Goal: Transaction & Acquisition: Purchase product/service

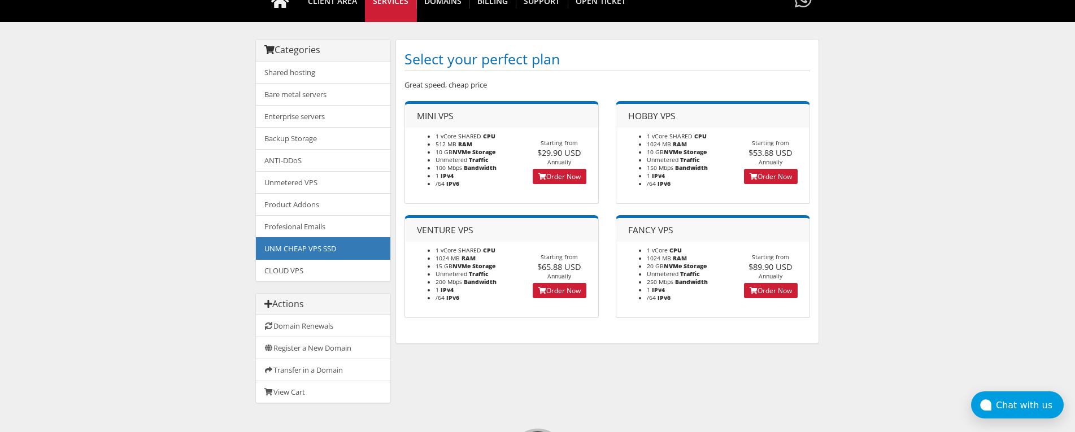
scroll to position [113, 0]
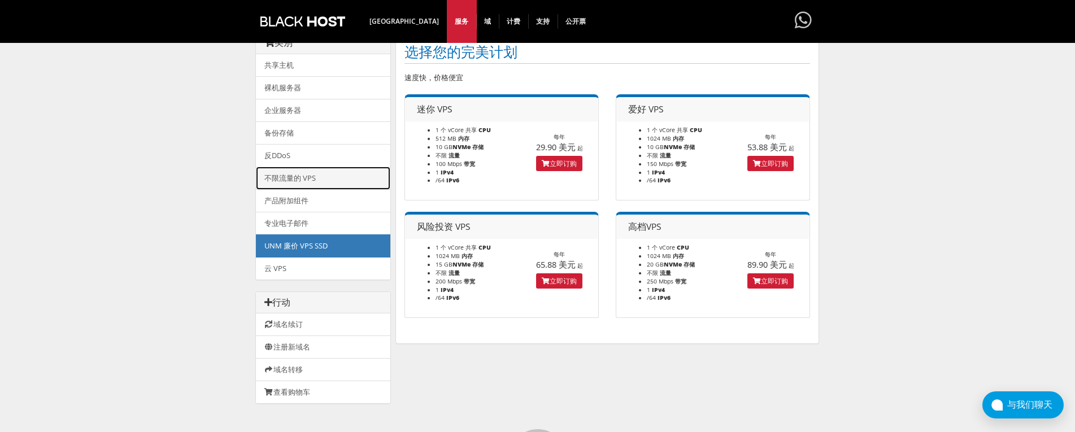
click at [304, 174] on font "不限流量的 VPS" at bounding box center [289, 178] width 51 height 10
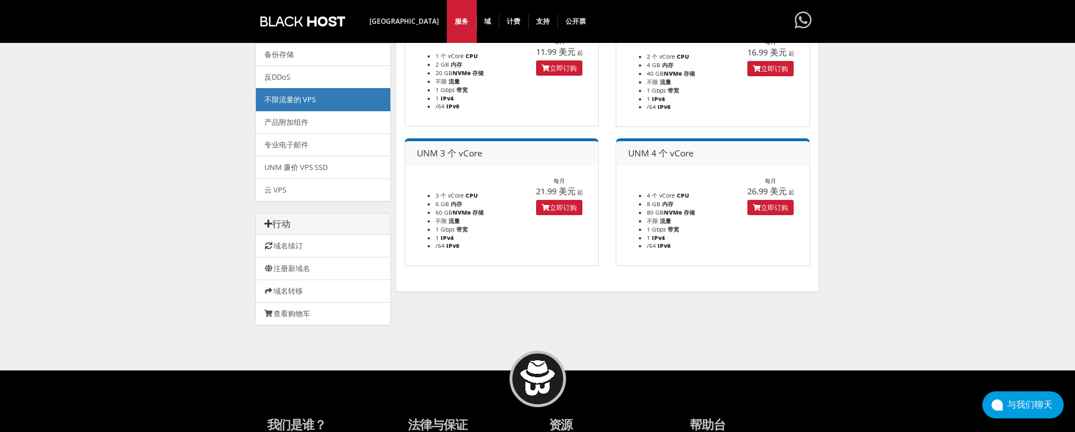
scroll to position [59, 0]
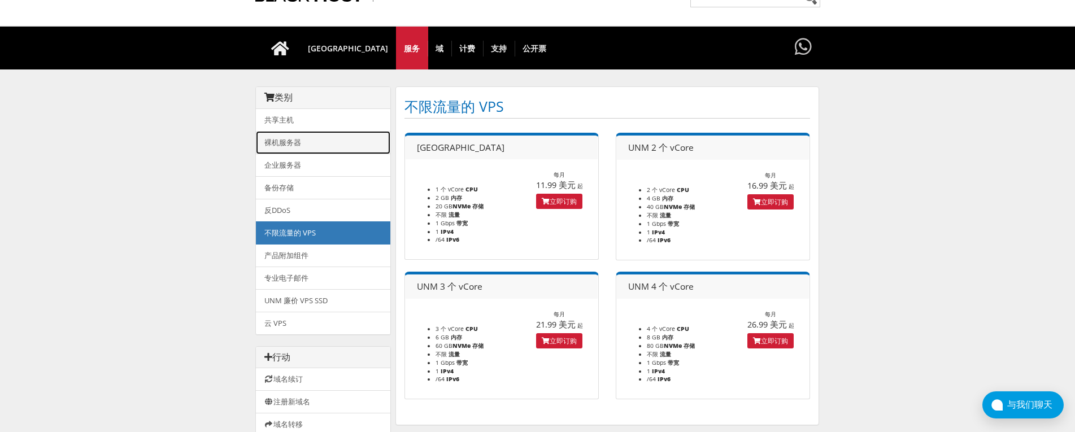
click at [300, 140] on font "裸机服务器" at bounding box center [282, 142] width 37 height 10
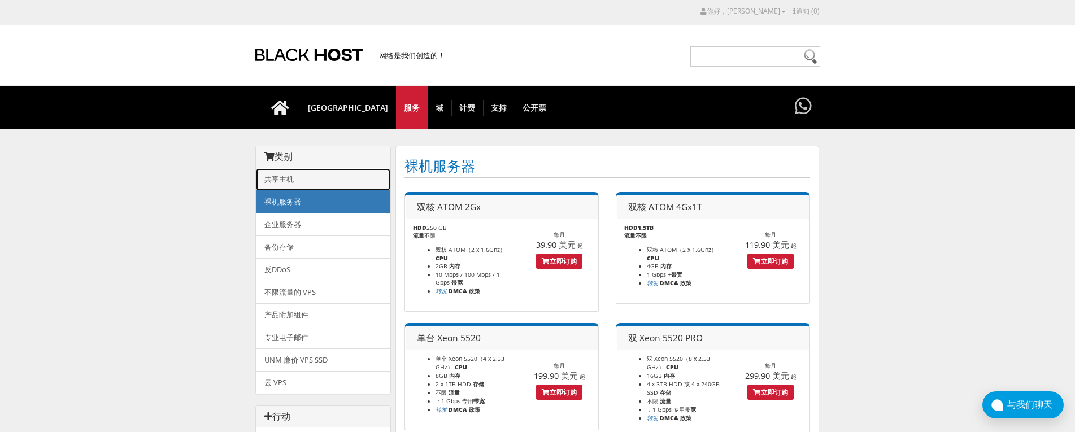
click at [294, 181] on link "共享主机" at bounding box center [323, 179] width 134 height 23
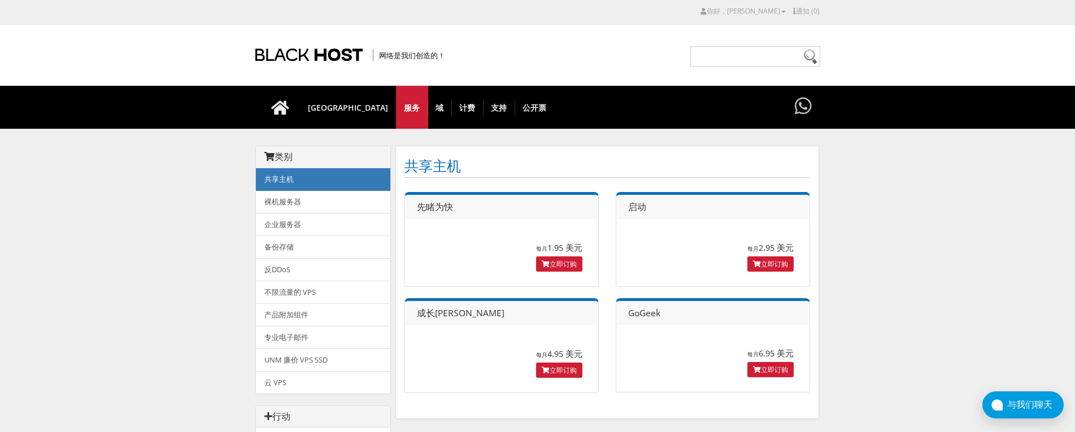
scroll to position [169, 0]
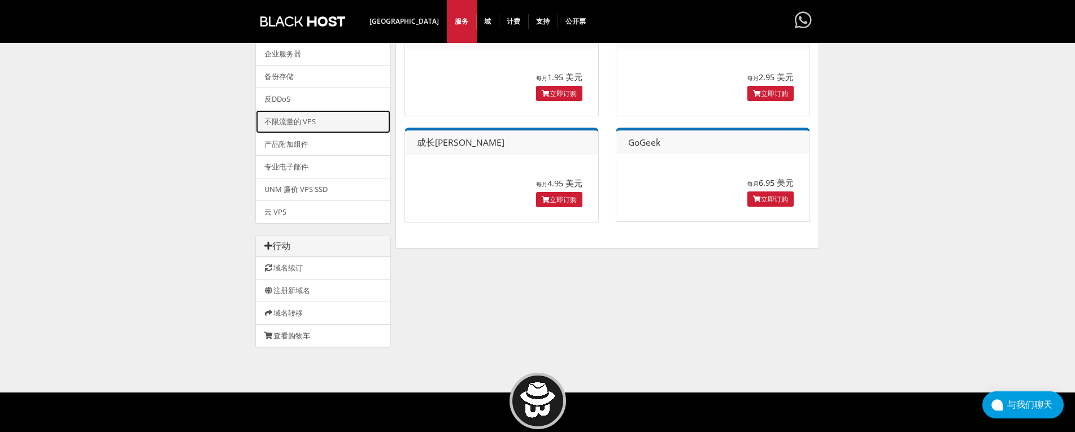
click at [321, 120] on link "不限流量的 VPS" at bounding box center [323, 121] width 134 height 23
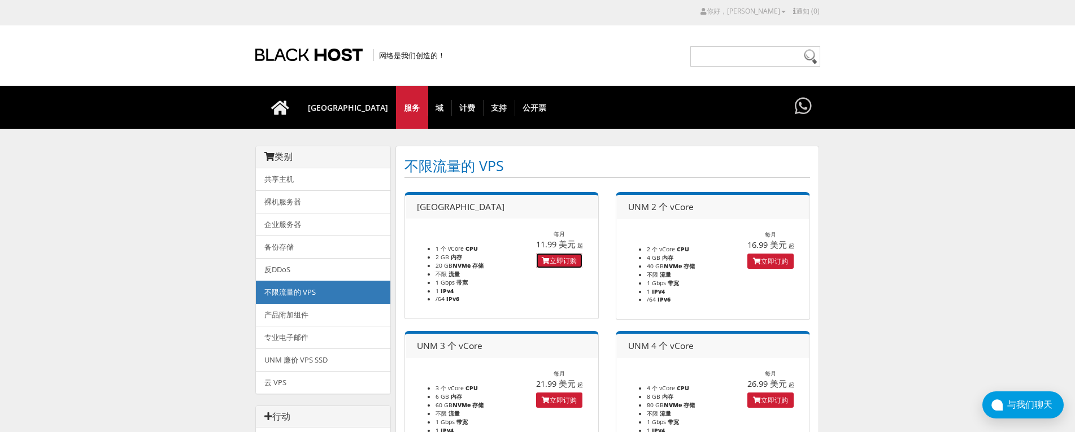
click at [550, 258] on font "立即订购" at bounding box center [562, 261] width 27 height 10
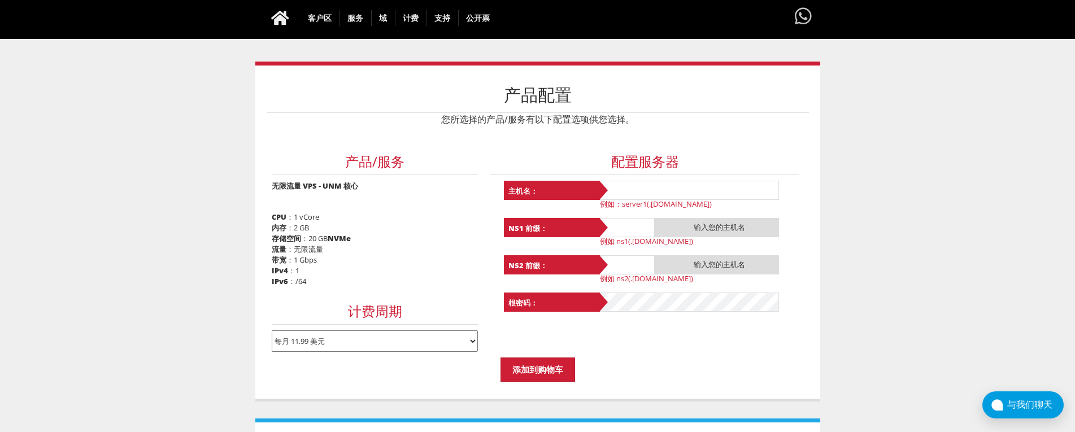
scroll to position [113, 0]
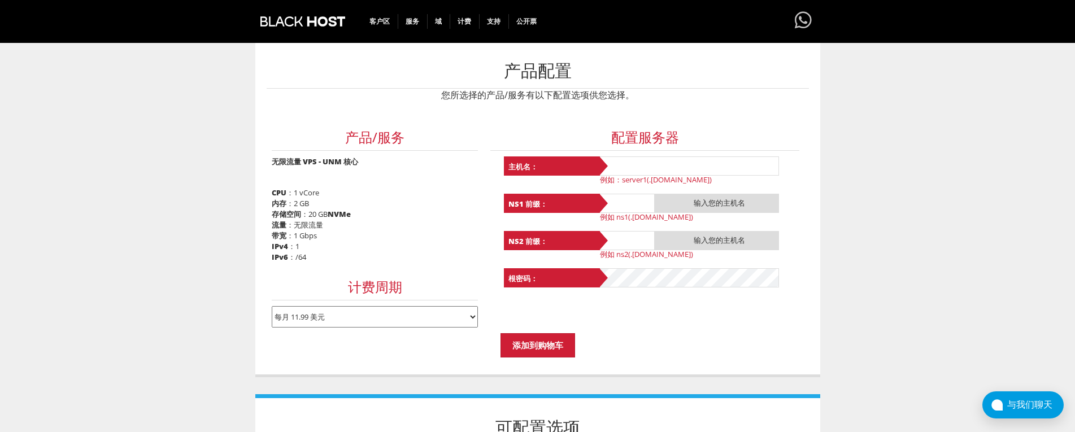
click at [473, 311] on select "每月 11.99 美元 季度 34.17 美元 每半年 64.74 美元 每年 122.29 美元 每两年 215.80 美元" at bounding box center [375, 316] width 206 height 21
click at [473, 310] on select "每月 11.99 美元 季度 34.17 美元 每半年 64.74 美元 每年 122.29 美元 每两年 215.80 美元" at bounding box center [375, 316] width 206 height 21
click at [940, 259] on body "计算机辅助设计 [PERSON_NAME] 欧元 英镑 日元 MKD 擦 美元 你好，[PERSON_NAME] 信用卡详细信息 联系人/子账户 更改密码 安…" at bounding box center [537, 328] width 1075 height 871
click at [715, 161] on input "text" at bounding box center [688, 165] width 181 height 19
type input "a5abd2dyyy"
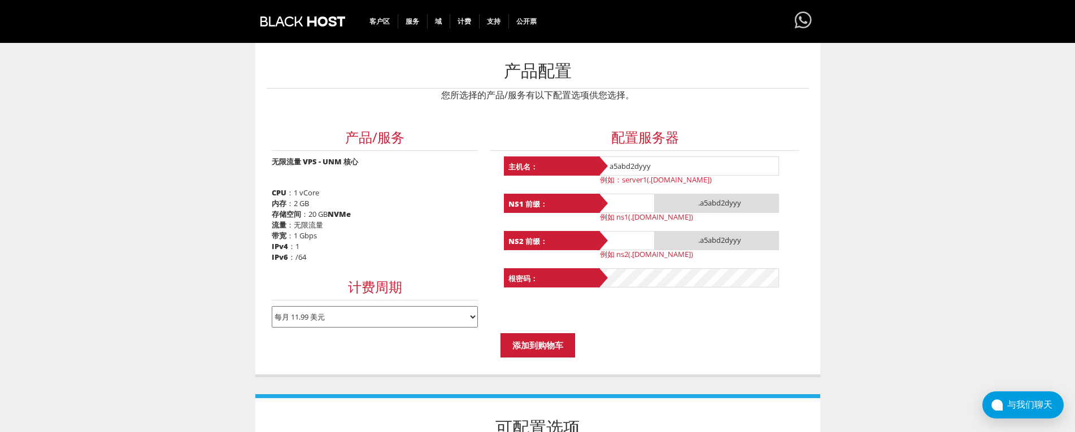
click at [626, 202] on input "text" at bounding box center [626, 203] width 56 height 19
type input "ns1"
click at [624, 231] on input "text" at bounding box center [626, 240] width 56 height 19
type input "ns2"
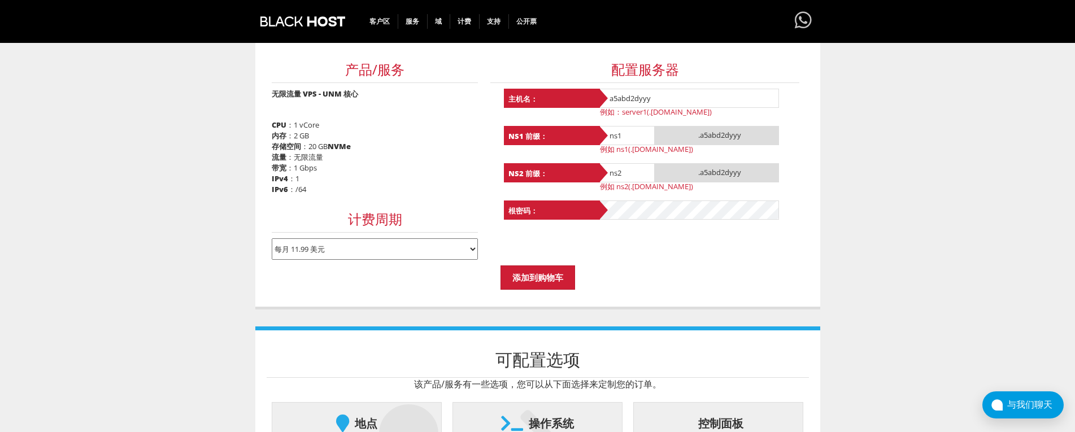
scroll to position [155, 0]
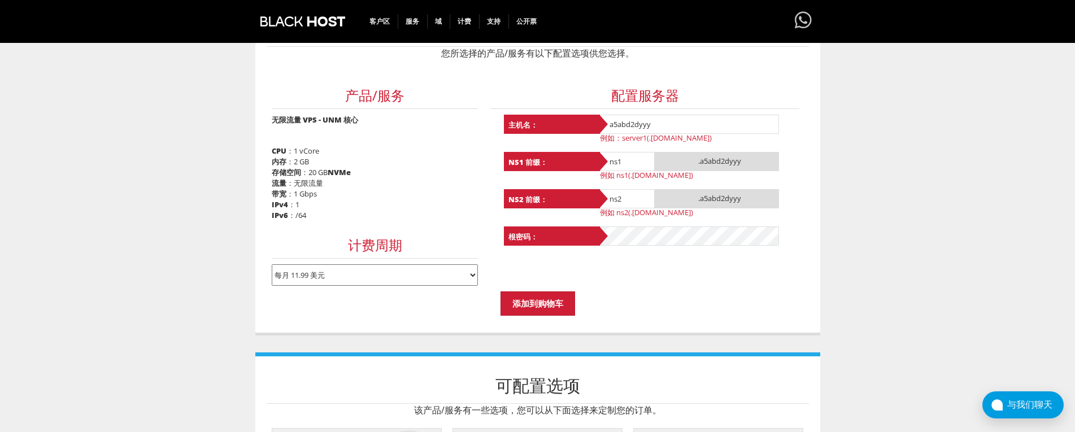
click at [967, 297] on body "计算机辅助设计 瑞士法郎 欧元 英镑 日元 MKD 擦 美元 你好，艾米 信用卡详细信息 联系人/子账户 更改密码 安全设置 电子邮件历史记录 登出 通知 (…" at bounding box center [537, 286] width 1075 height 871
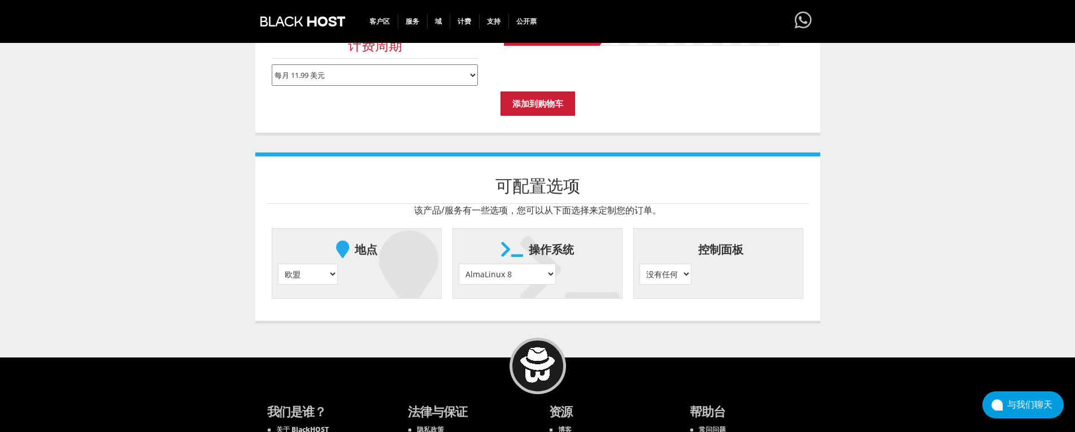
scroll to position [381, 0]
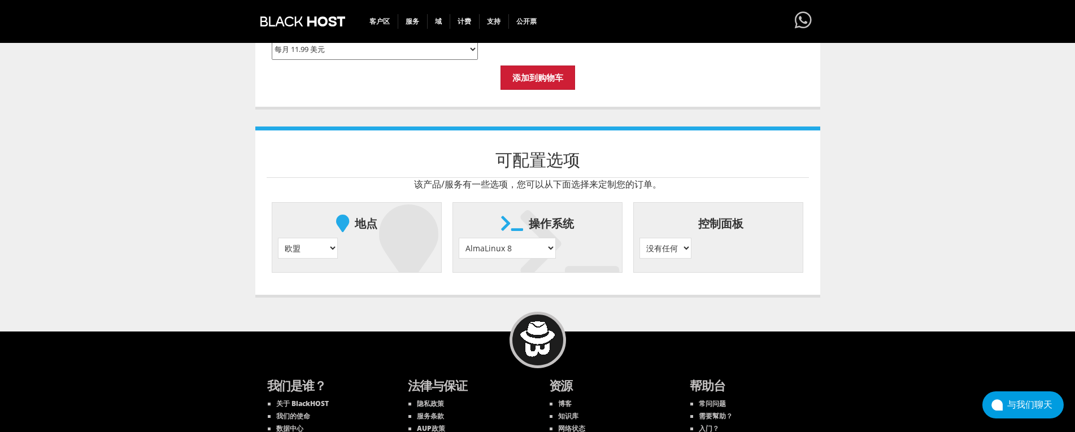
click at [328, 244] on select "欧盟 } 美国 } 伦敦 } 阿姆斯特丹 } 维也纳 } 芝加哥 }" at bounding box center [308, 248] width 60 height 21
click at [331, 241] on select "欧盟 } 美国 } 伦敦 } 阿姆斯特丹 } 维也纳 } 芝加哥 }" at bounding box center [308, 248] width 60 height 21
click at [333, 246] on select "欧盟 } 美国 } 伦敦 } 阿姆斯特丹 } 维也纳 } 芝加哥 }" at bounding box center [308, 248] width 60 height 21
select select "1226"
click at [278, 238] on select "欧盟 } 美国 } 伦敦 } 阿姆斯特丹 } 维也纳 } 芝加哥 }" at bounding box center [308, 248] width 60 height 21
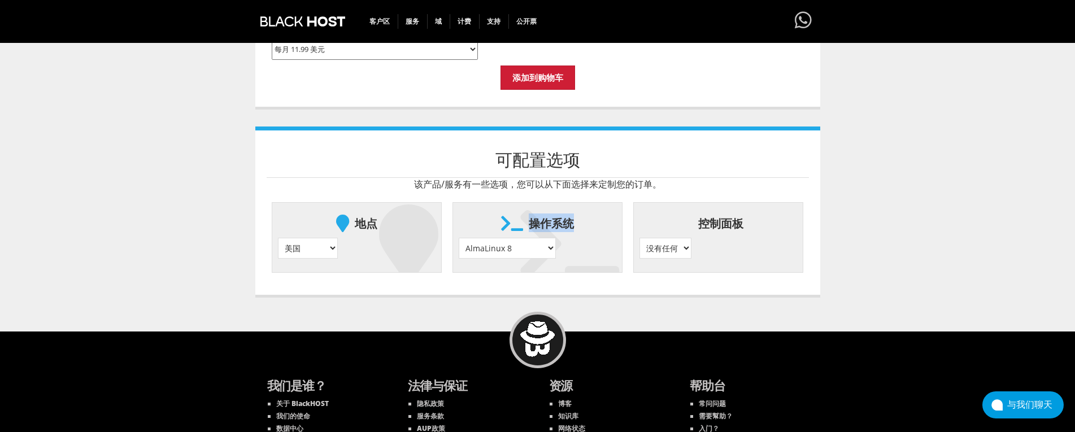
click at [548, 247] on li "操作系统 AlmaLinux 8 } AlmaLinux 9 } AlmaLinux 10 } Rocky Linux 8 } Rocky Linux 9 }…" at bounding box center [537, 237] width 170 height 71
click at [543, 244] on select "AlmaLinux 8 } AlmaLinux 9 } AlmaLinux 10 } Rocky Linux 8 } Rocky Linux 9 } Cent…" at bounding box center [507, 248] width 97 height 21
select select "1147"
click at [459, 238] on select "AlmaLinux 8 } AlmaLinux 9 } AlmaLinux 10 } Rocky Linux 8 } Rocky Linux 9 } Cent…" at bounding box center [507, 248] width 97 height 21
click at [867, 250] on body "计算机辅助设计 瑞士法郎 欧元 英镑 日元 MKD 擦 美元 你好，艾米 信用卡详细信息 联系人/子账户 更改密码 安全设置 电子邮件历史记录 登出 通知 (…" at bounding box center [537, 60] width 1075 height 871
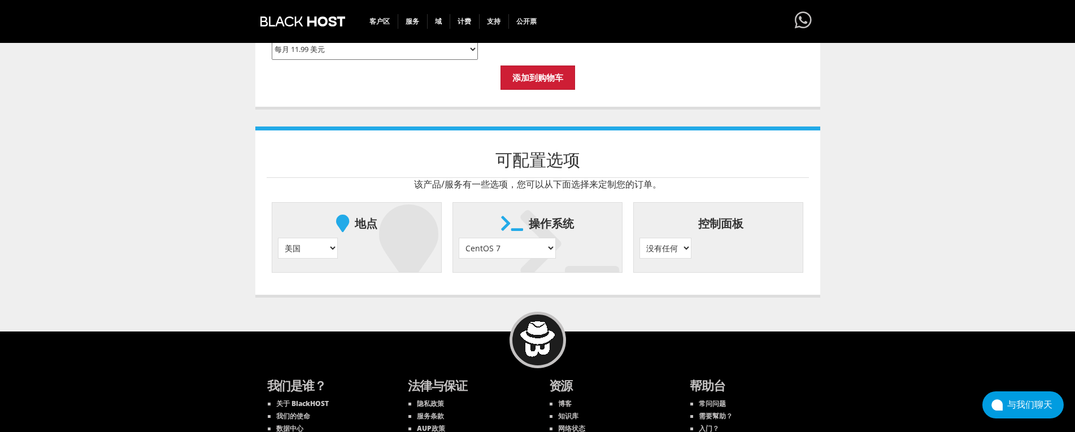
click at [886, 267] on body "计算机辅助设计 瑞士法郎 欧元 英镑 日元 MKD 擦 美元 你好，艾米 信用卡详细信息 联系人/子账户 更改密码 安全设置 电子邮件历史记录 登出 通知 (…" at bounding box center [537, 60] width 1075 height 871
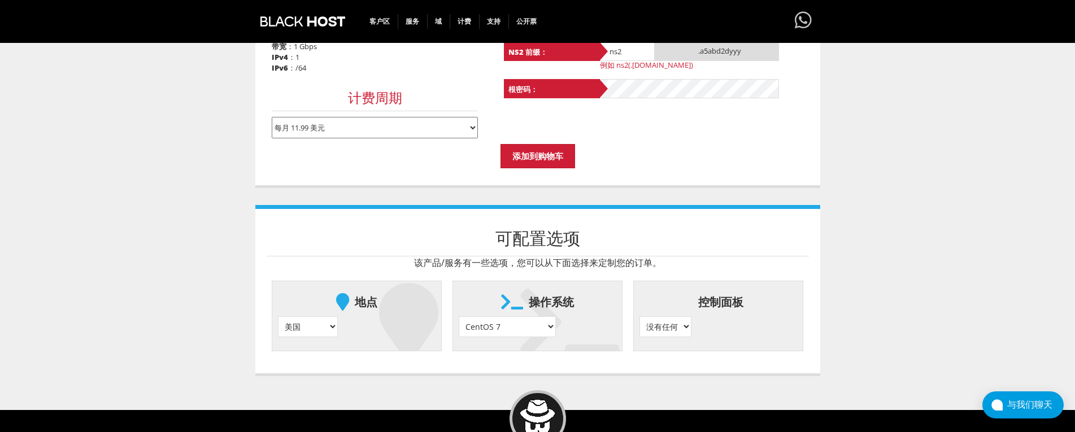
scroll to position [324, 0]
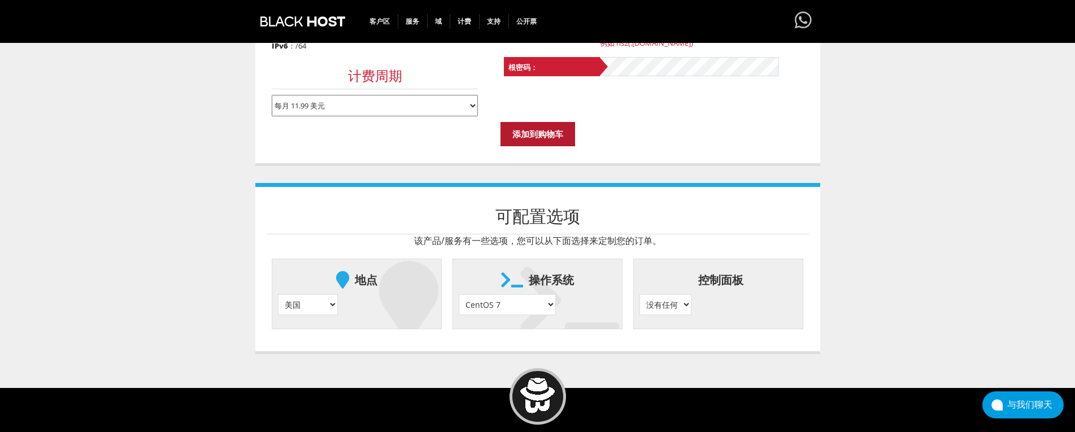
click at [549, 126] on input "添加到购物车" at bounding box center [537, 134] width 75 height 24
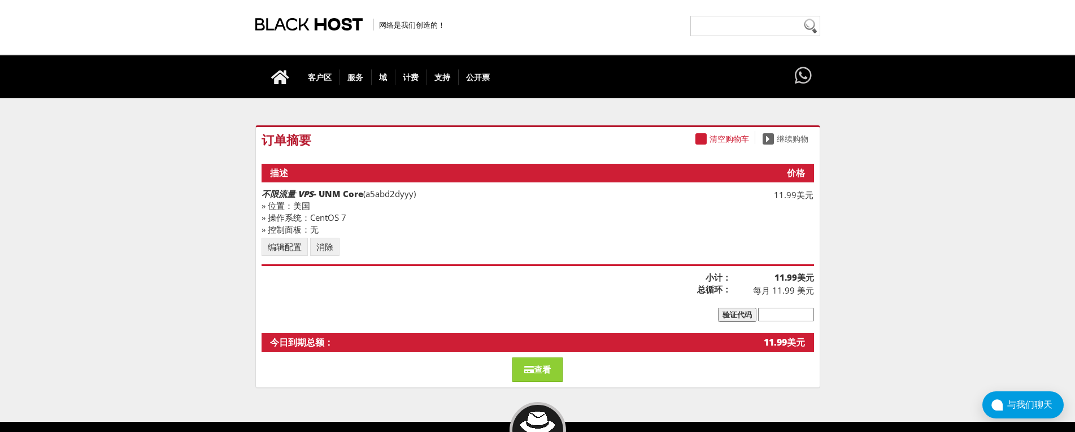
scroll to position [56, 0]
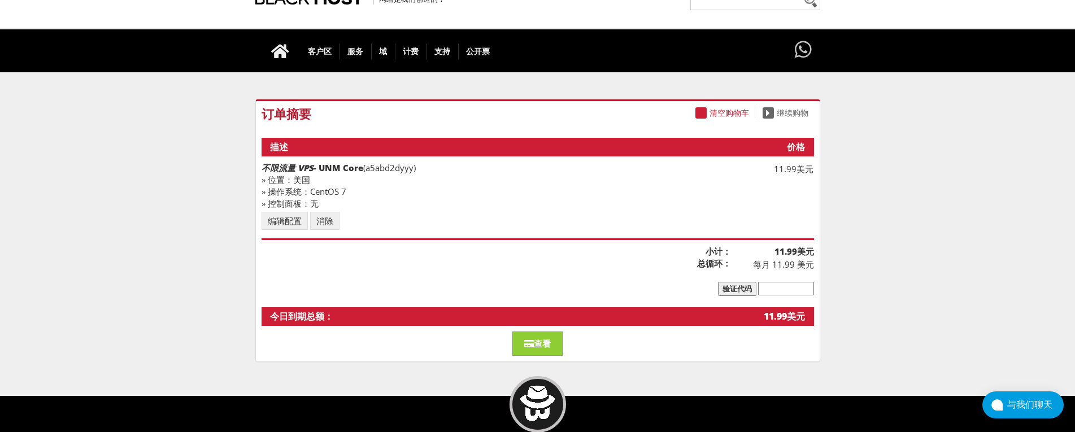
click at [783, 289] on input "text" at bounding box center [786, 289] width 56 height 14
click at [746, 285] on input "验证代码" at bounding box center [737, 289] width 38 height 14
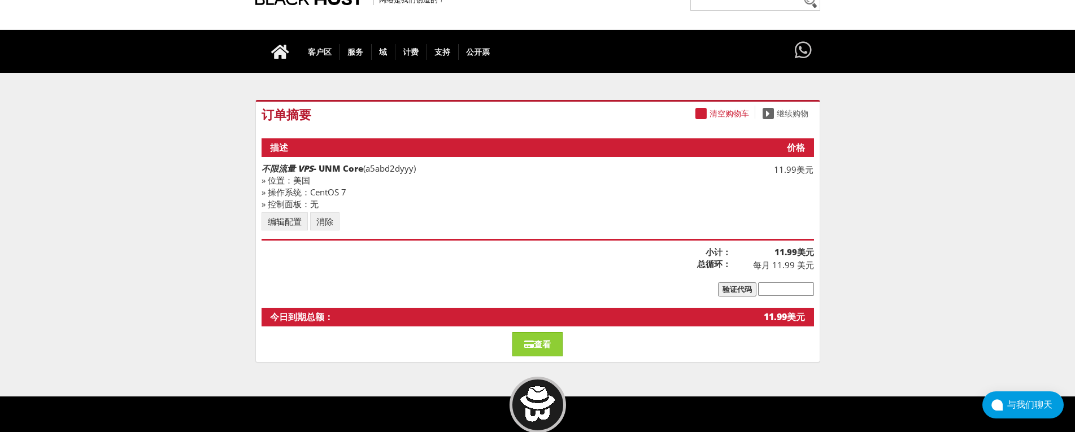
scroll to position [56, 0]
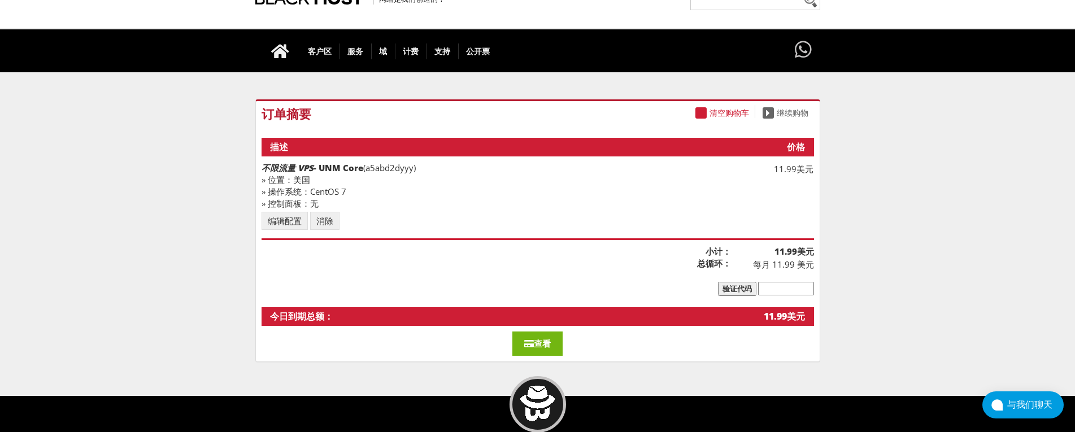
click at [532, 342] on span at bounding box center [529, 343] width 10 height 8
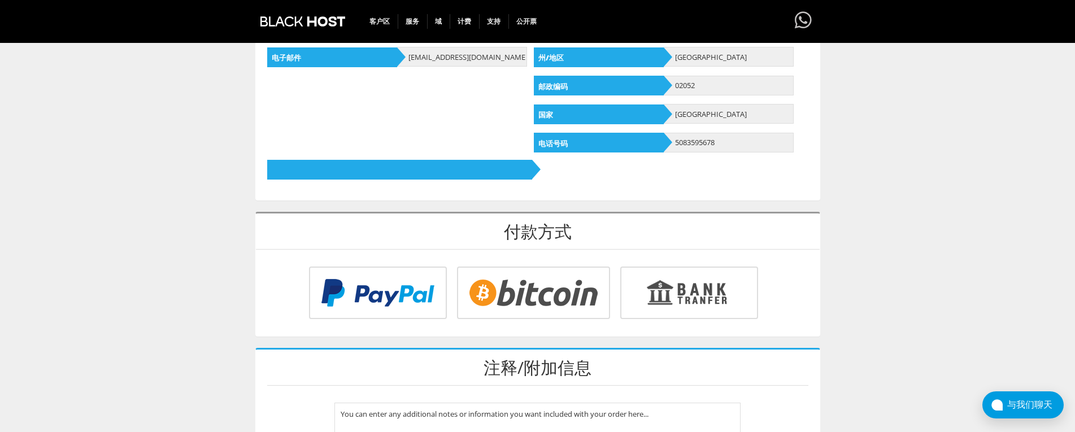
scroll to position [339, 0]
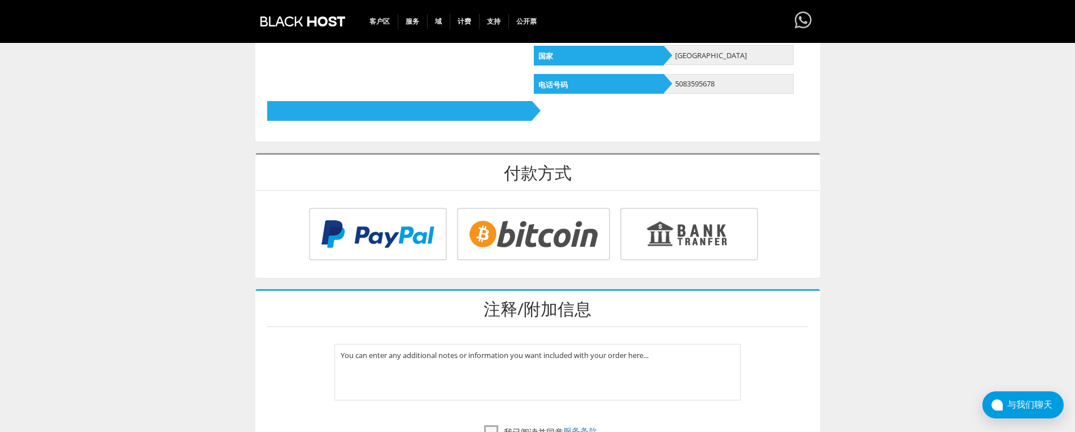
click at [445, 234] on input "radio" at bounding box center [376, 236] width 138 height 53
radio input "true"
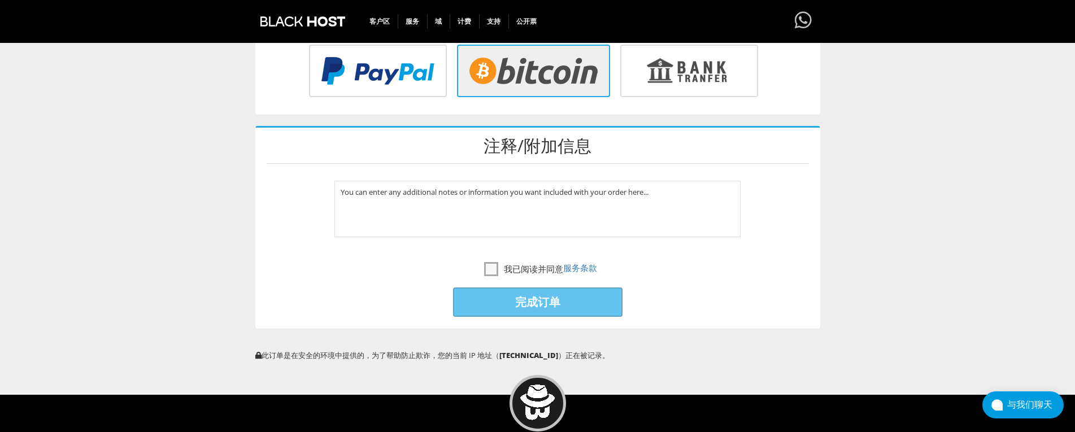
scroll to position [508, 0]
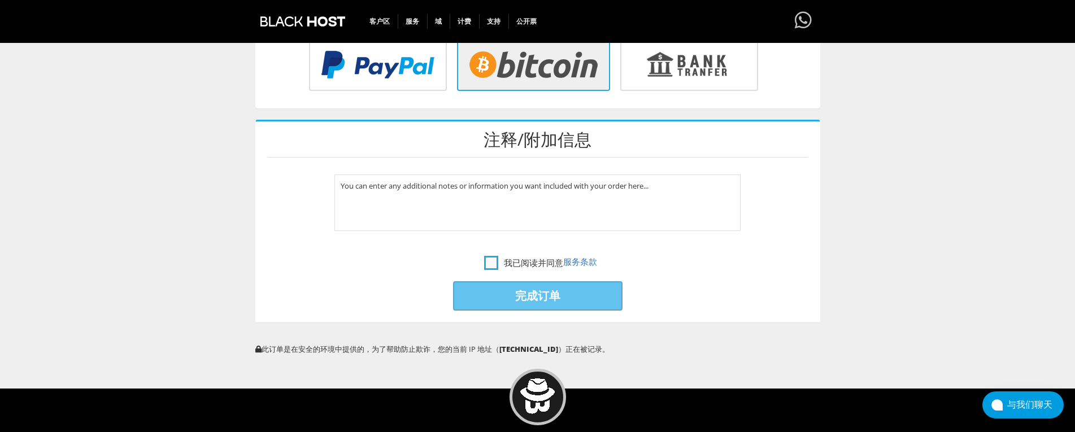
click at [492, 265] on label "我已阅读并同意 服务条款" at bounding box center [540, 262] width 113 height 15
checkbox input "true"
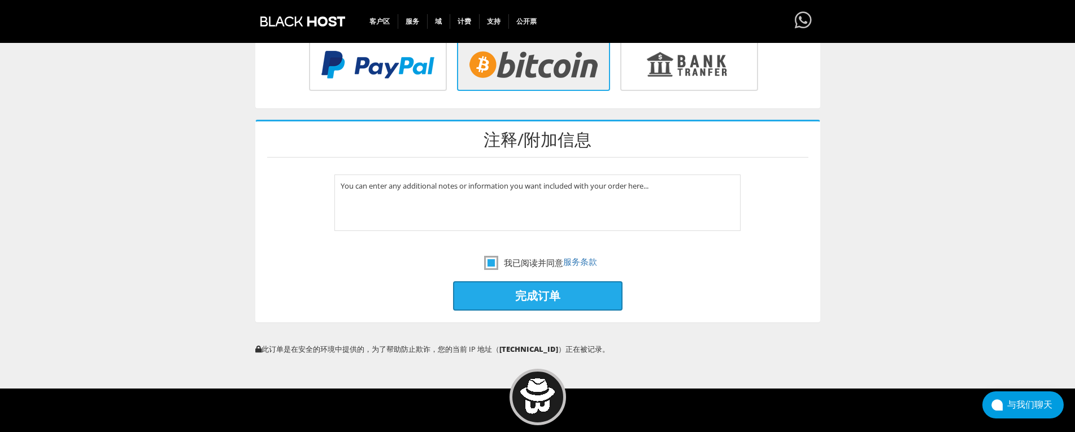
click at [496, 292] on input "完成订单" at bounding box center [537, 295] width 169 height 29
type input "Please Wait..."
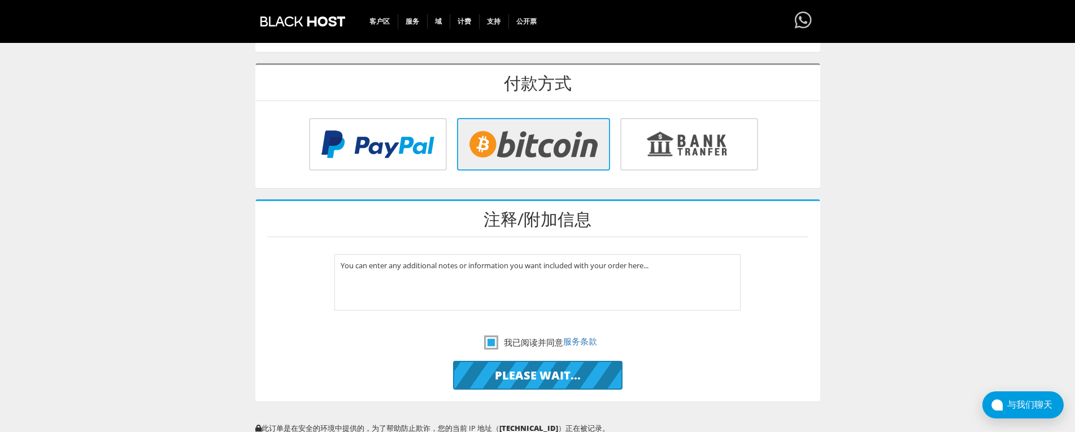
scroll to position [339, 0]
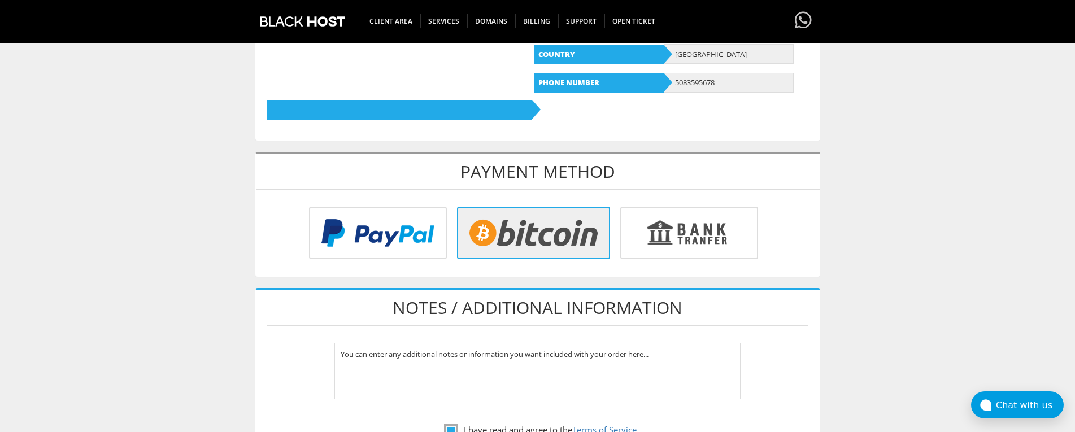
click at [924, 174] on body "CAD CHF EUR GBP JPY MKD RUB USD Hello, Amy Credit Card Details Contacts/Sub-Acc…" at bounding box center [537, 191] width 1075 height 1049
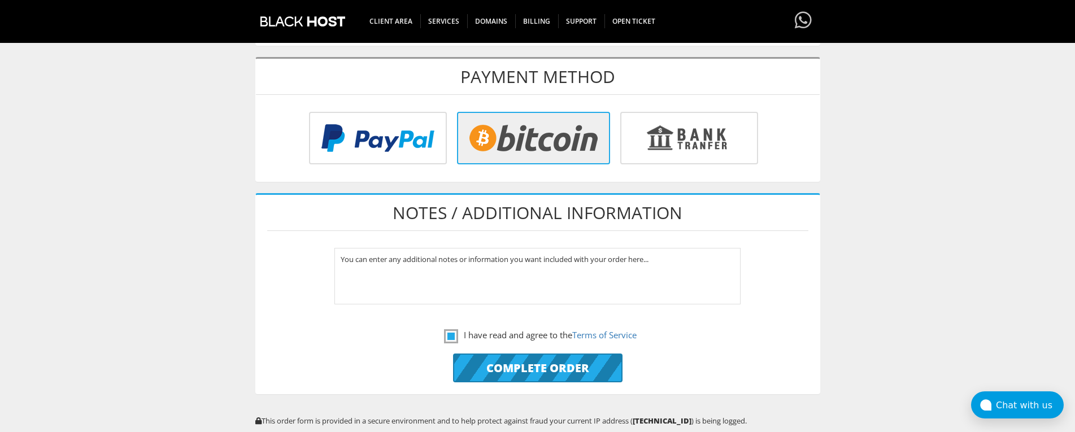
scroll to position [565, 0]
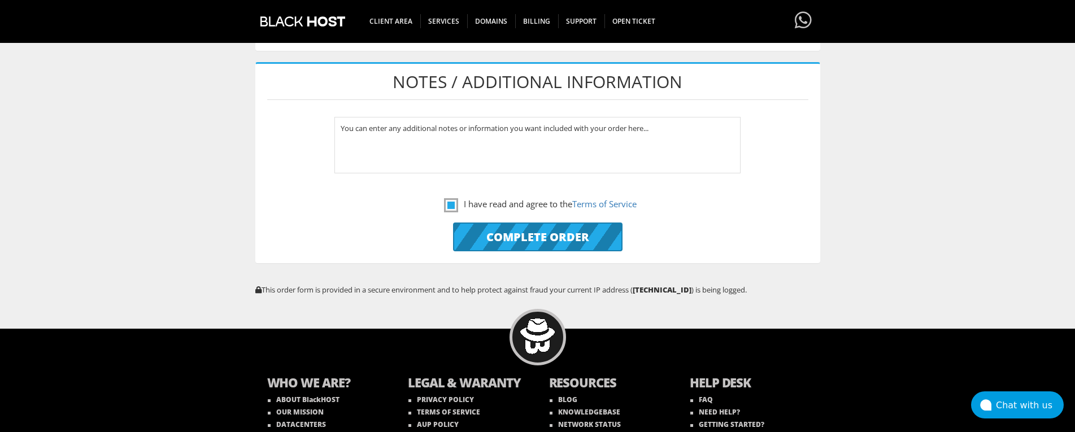
click at [569, 243] on input "Complete Order" at bounding box center [537, 236] width 169 height 29
type input "Please Wait..."
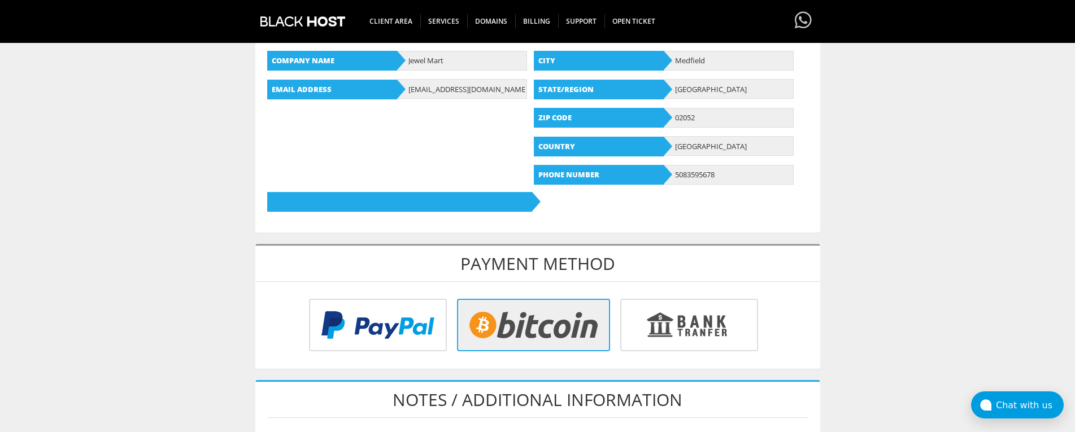
scroll to position [113, 0]
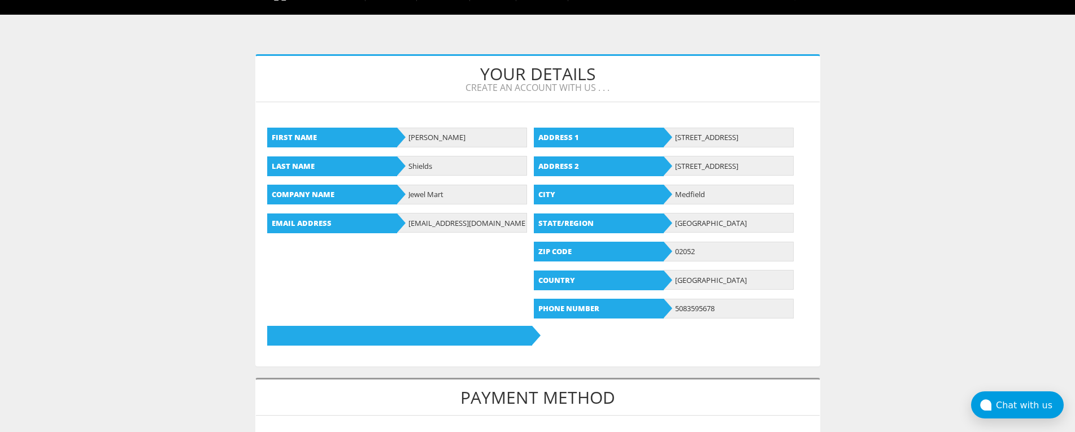
click at [971, 242] on body "CAD CHF EUR GBP JPY MKD RUB USD Hello, [PERSON_NAME] Credit Card Details Contac…" at bounding box center [537, 417] width 1075 height 1050
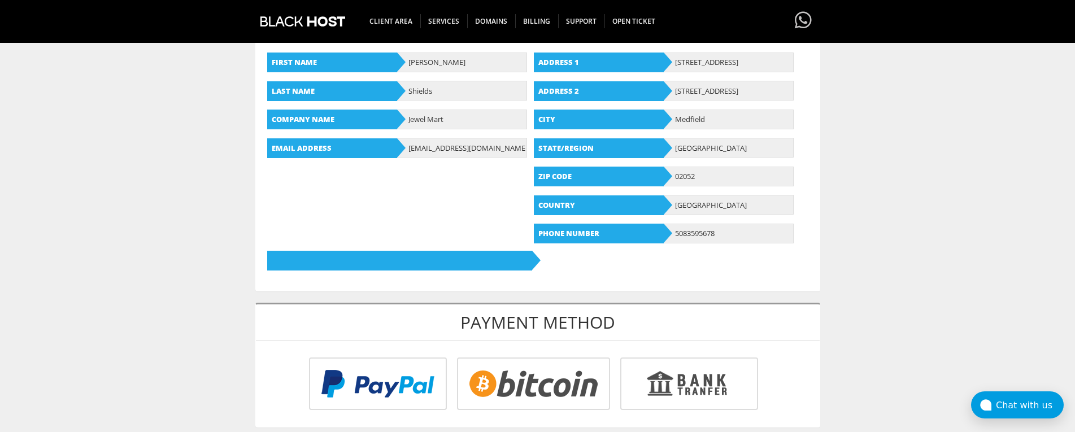
scroll to position [340, 0]
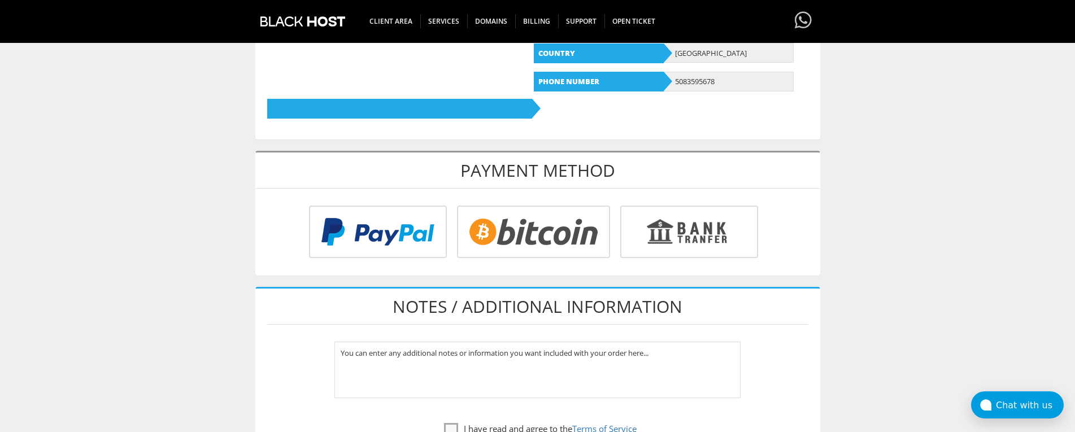
click at [445, 226] on input "radio" at bounding box center [376, 234] width 138 height 53
radio input "true"
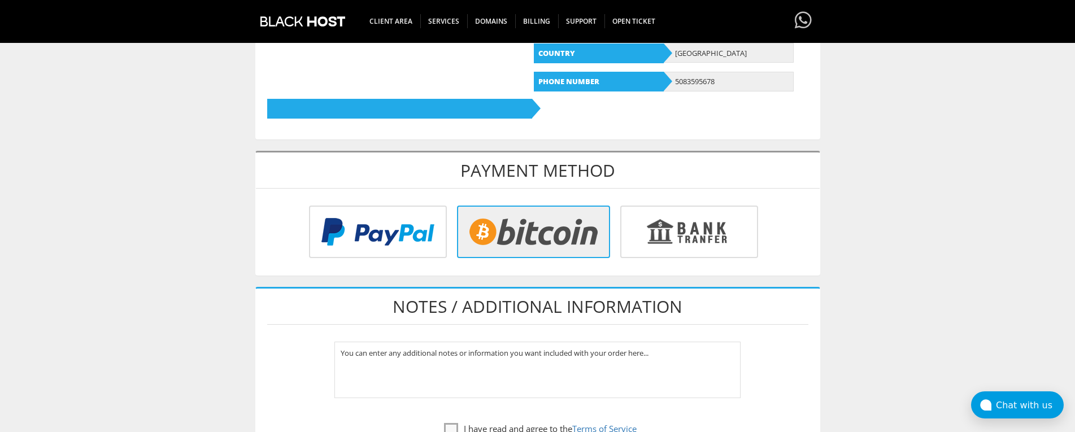
scroll to position [509, 0]
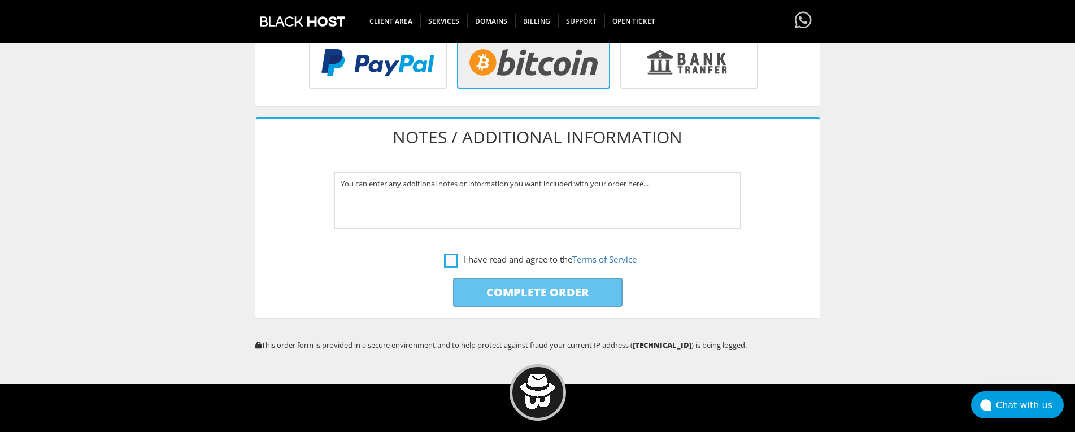
click at [445, 260] on label "I have read and agree to the Terms of Service" at bounding box center [540, 259] width 193 height 14
checkbox input "true"
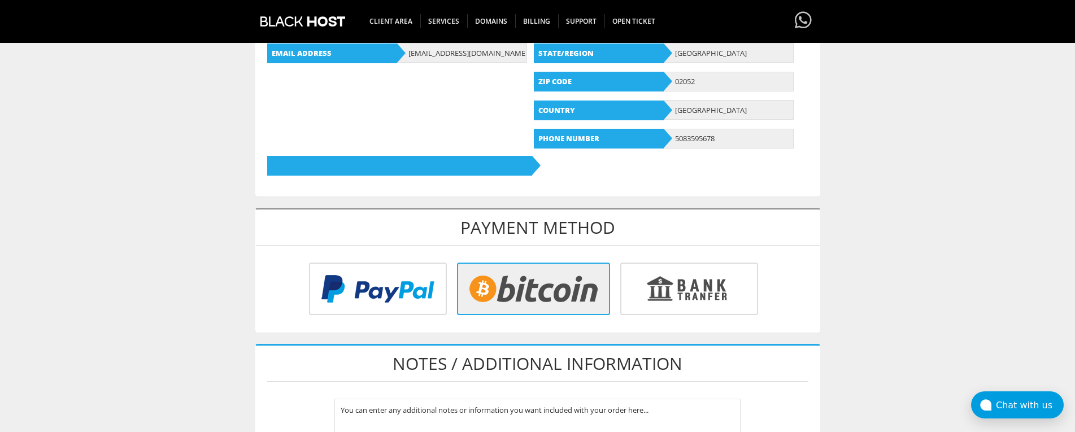
scroll to position [58, 0]
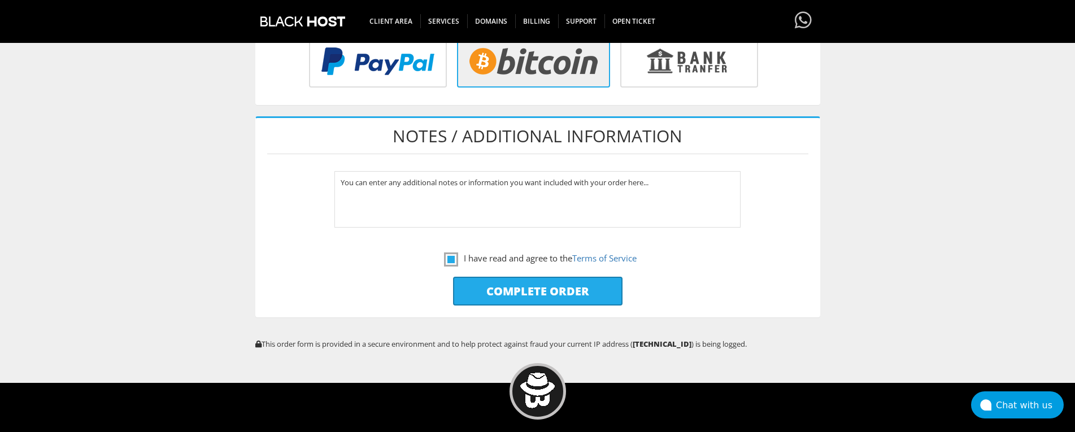
scroll to position [622, 0]
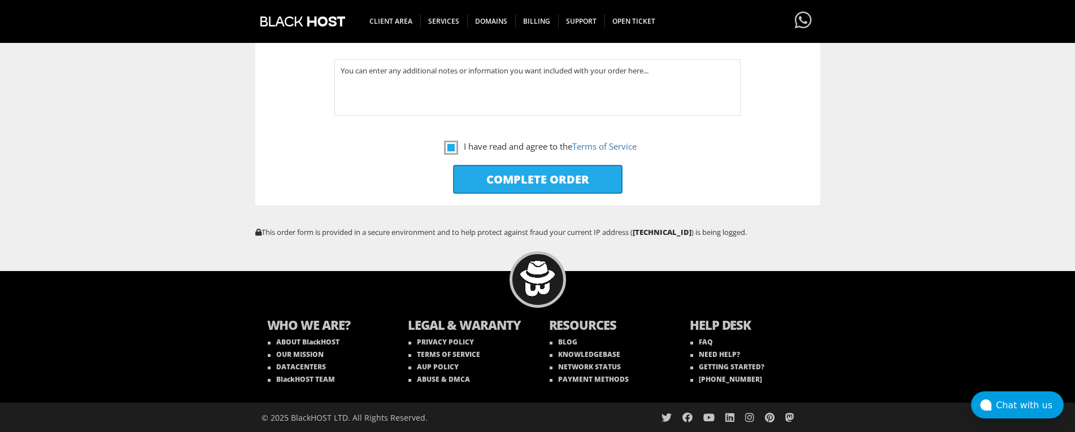
click at [575, 171] on input "Complete Order" at bounding box center [537, 179] width 169 height 29
type input "Please Wait..."
